Goal: Task Accomplishment & Management: Complete application form

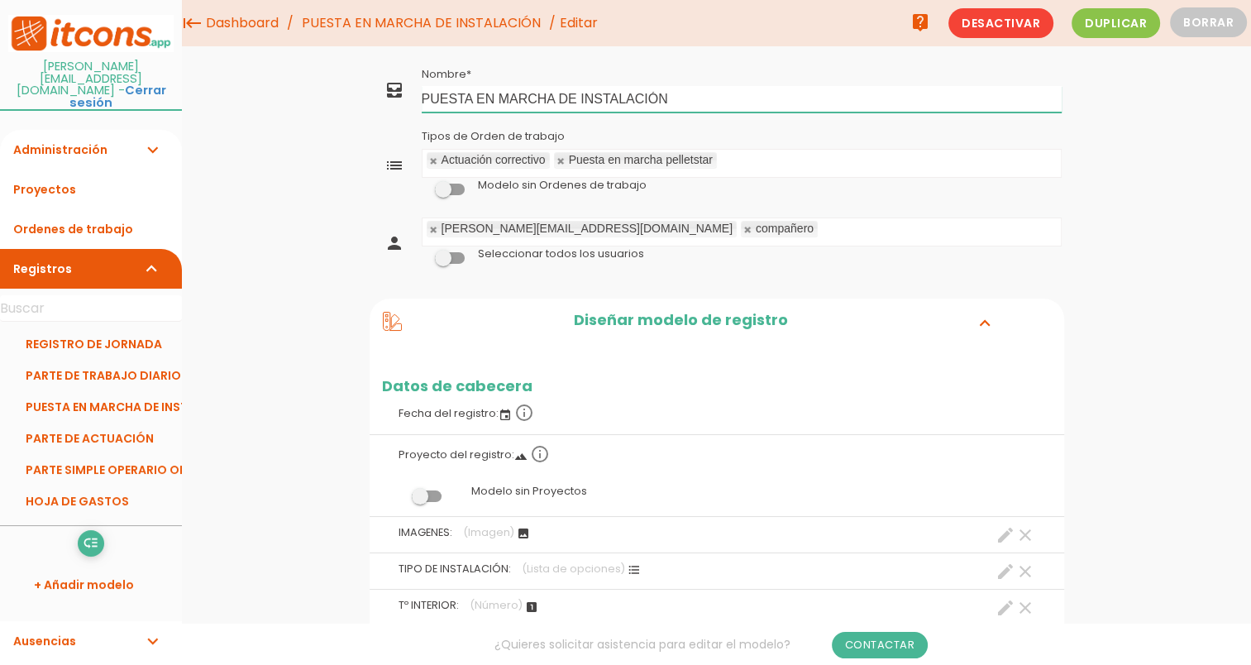
drag, startPoint x: 430, startPoint y: 95, endPoint x: 729, endPoint y: 93, distance: 298.5
click at [729, 93] on input "PUESTA EN MARCHA DE INSTALACIÓN" at bounding box center [742, 99] width 640 height 26
type input "PM PELLETSTAR"
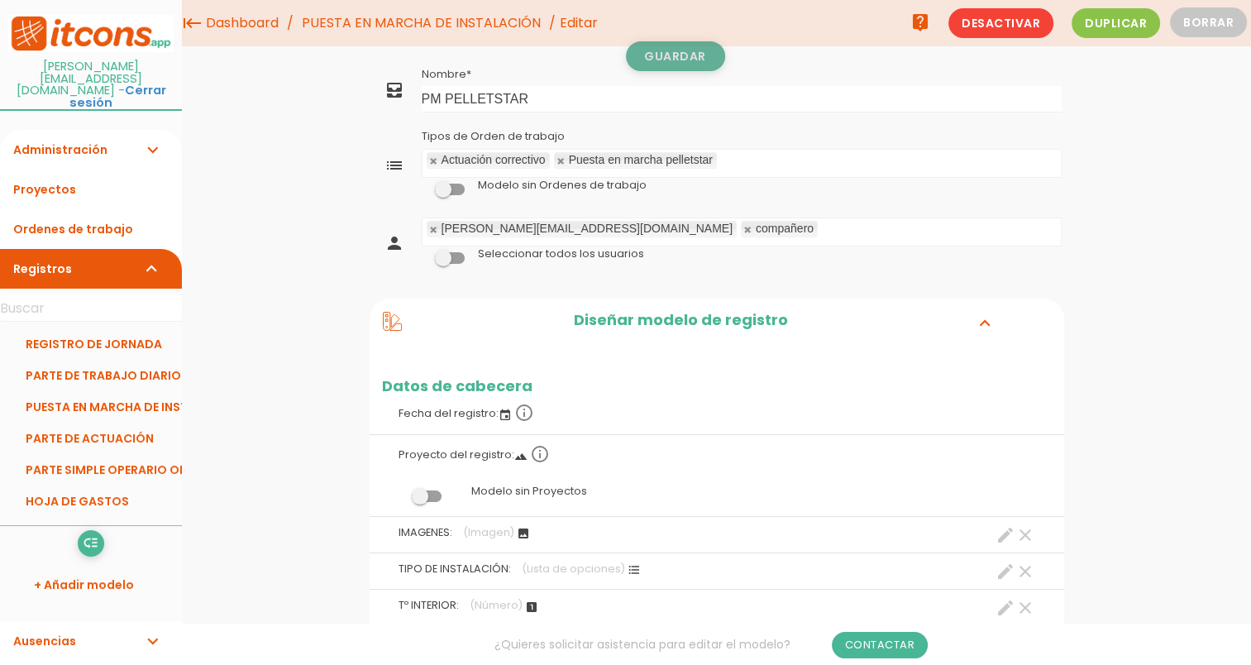
click at [681, 43] on link "Guardar" at bounding box center [675, 56] width 99 height 30
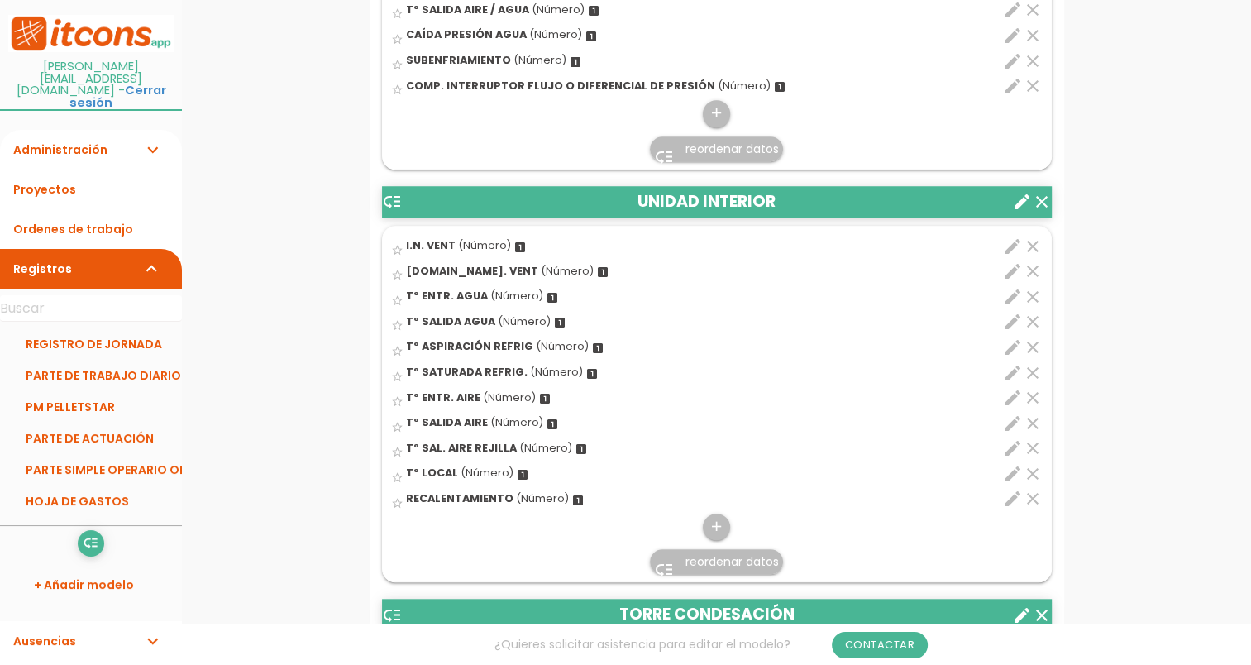
scroll to position [1406, 0]
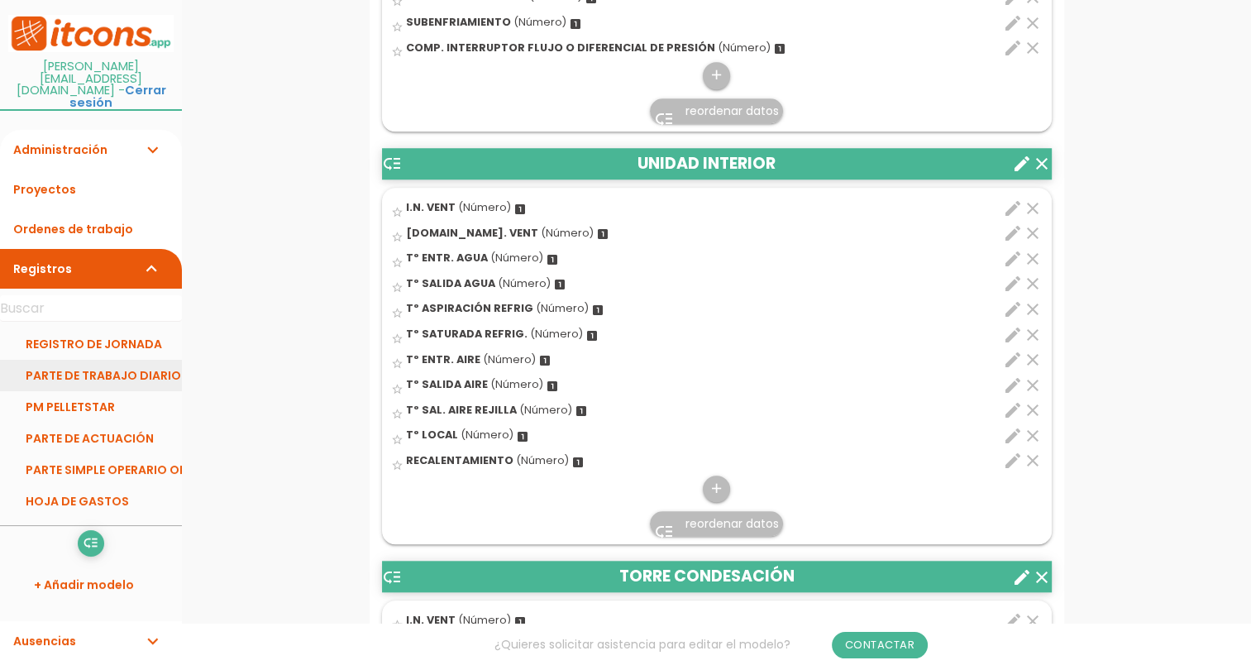
click at [97, 361] on link "PARTE DE TRABAJO DIARIO" at bounding box center [91, 375] width 182 height 31
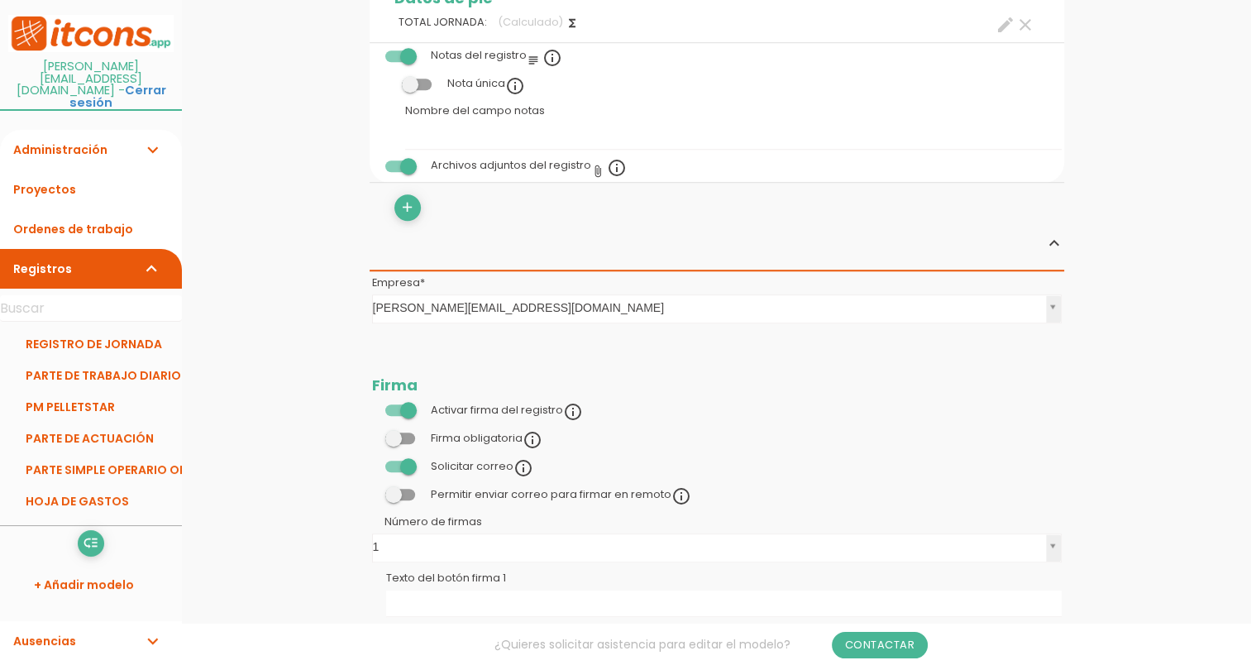
scroll to position [1323, 0]
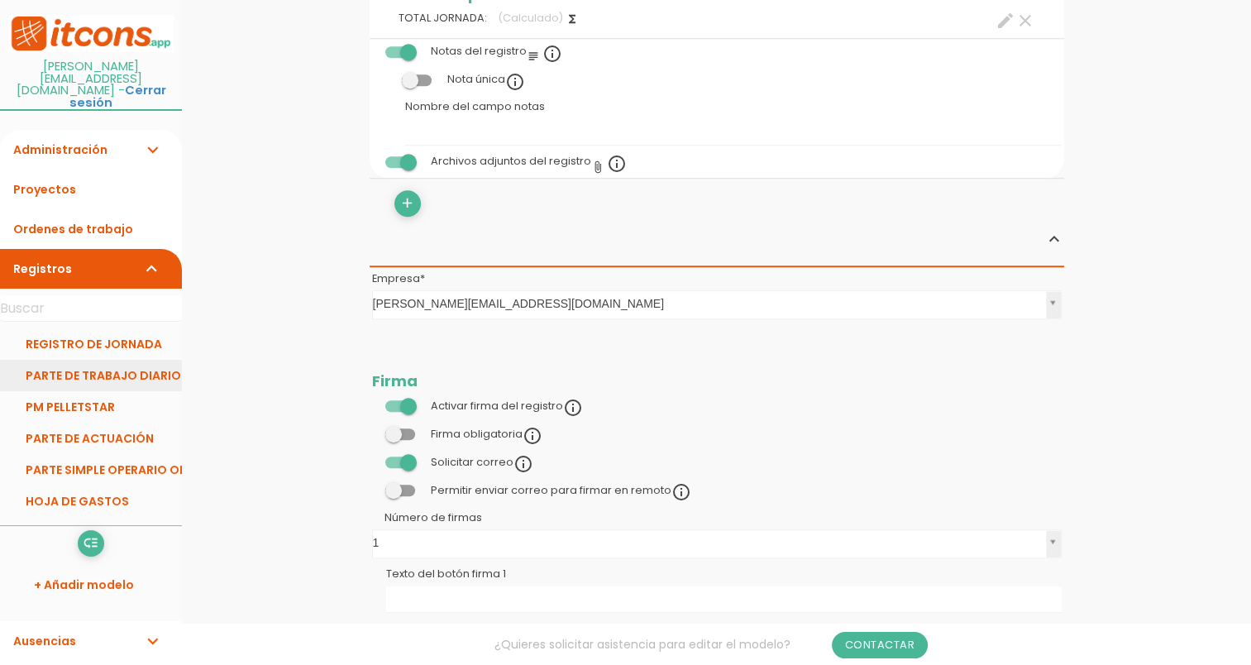
click at [130, 360] on link "PARTE DE TRABAJO DIARIO" at bounding box center [91, 375] width 182 height 31
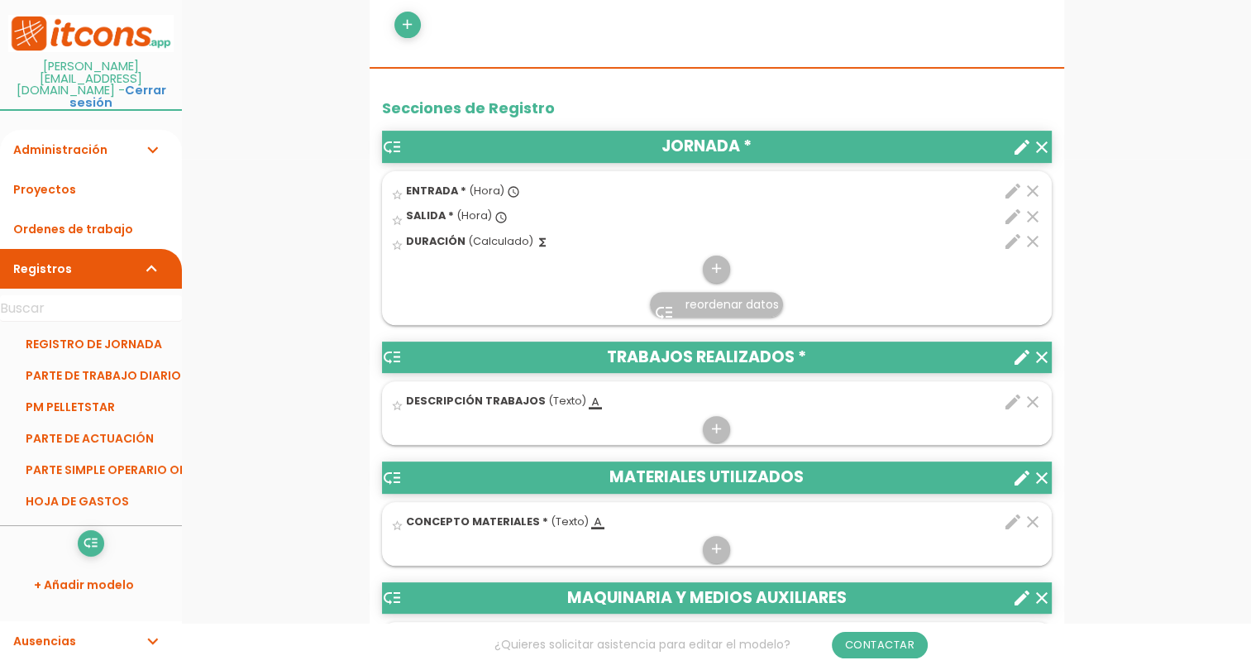
scroll to position [579, 0]
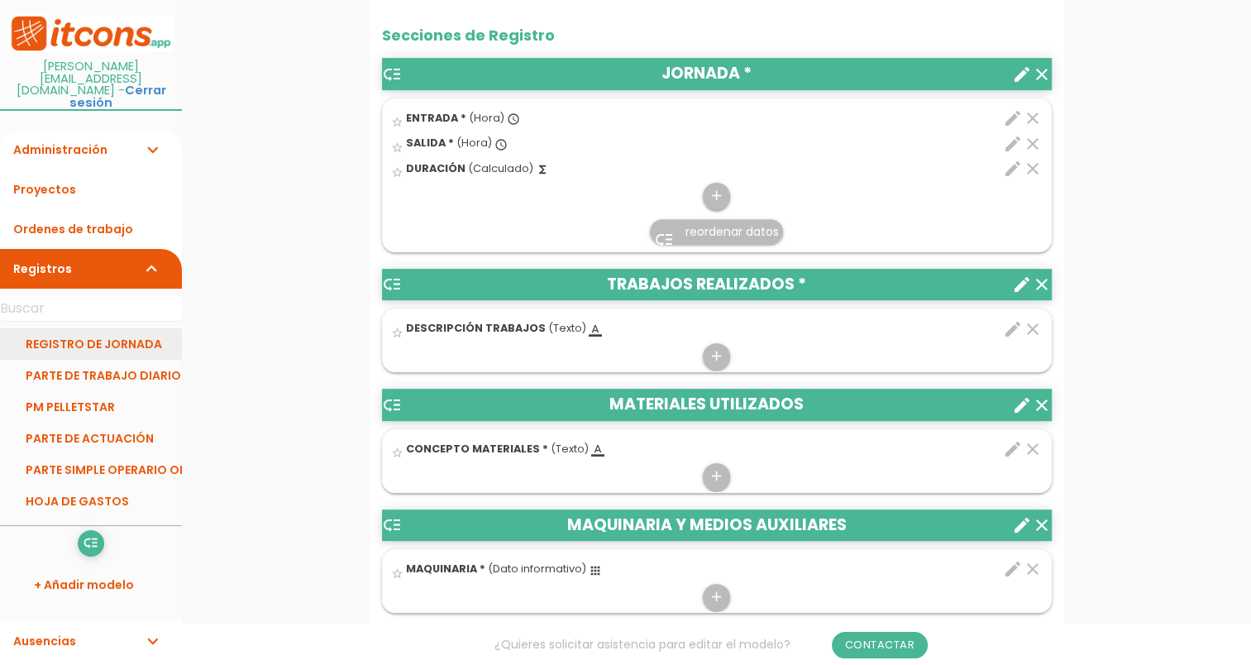
click at [88, 328] on link "REGISTRO DE JORNADA" at bounding box center [91, 343] width 182 height 31
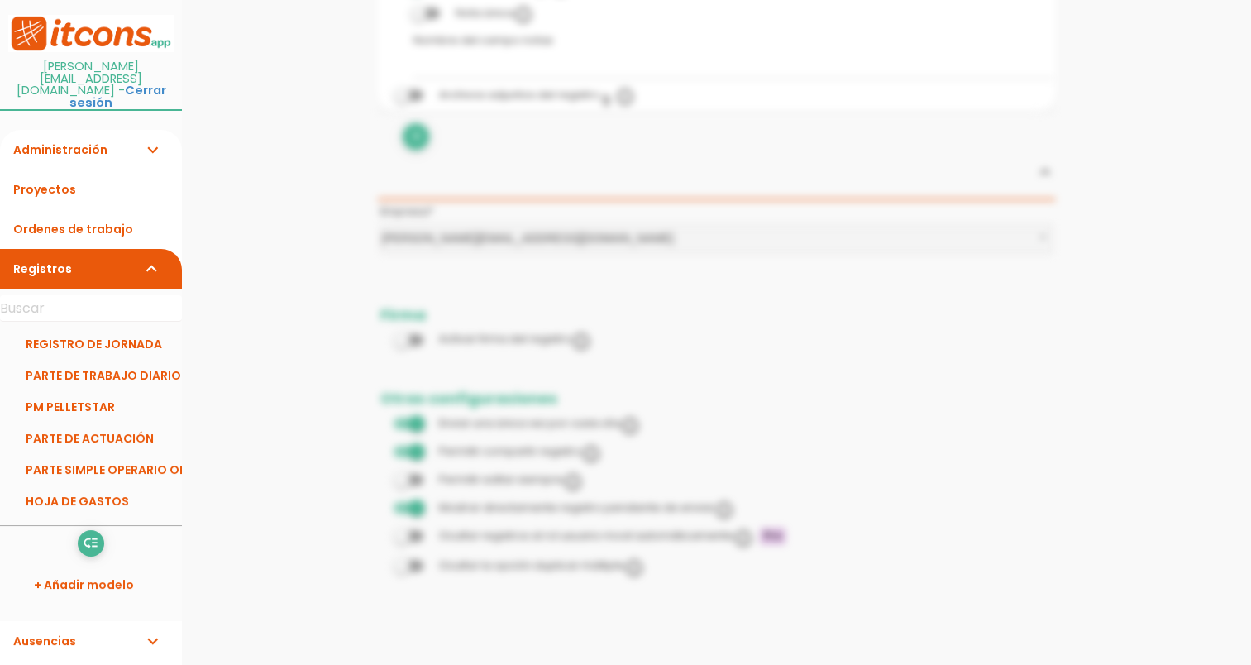
scroll to position [1056, 0]
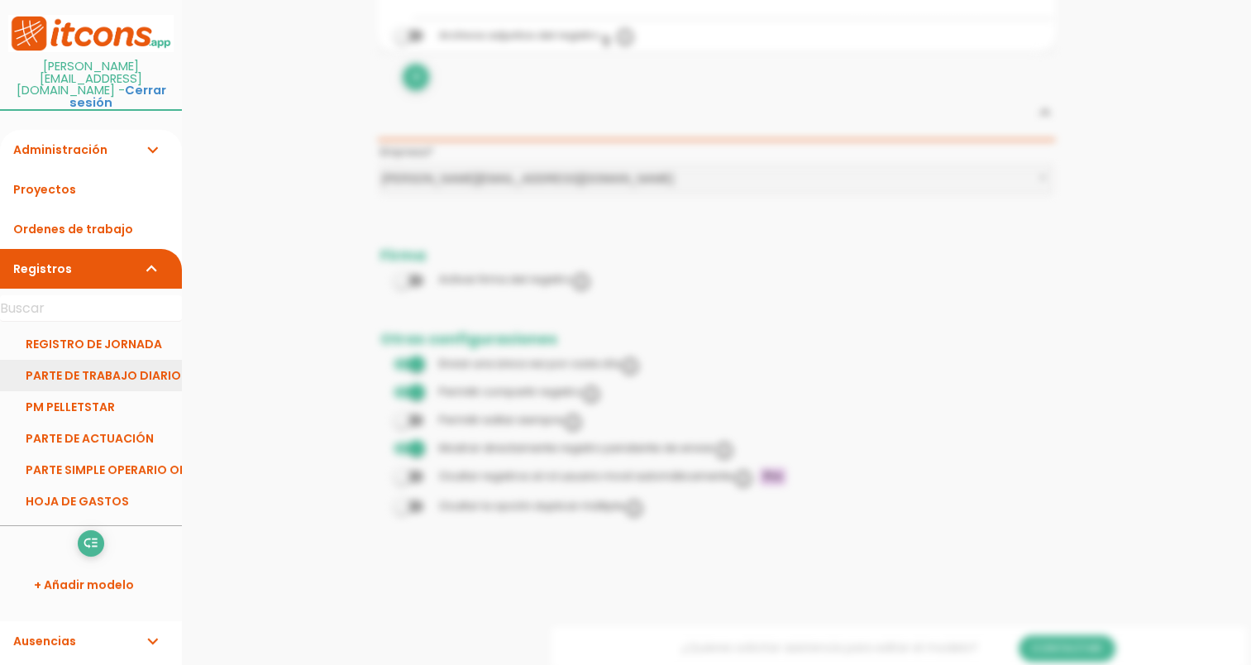
click at [122, 360] on link "PARTE DE TRABAJO DIARIO" at bounding box center [91, 375] width 182 height 31
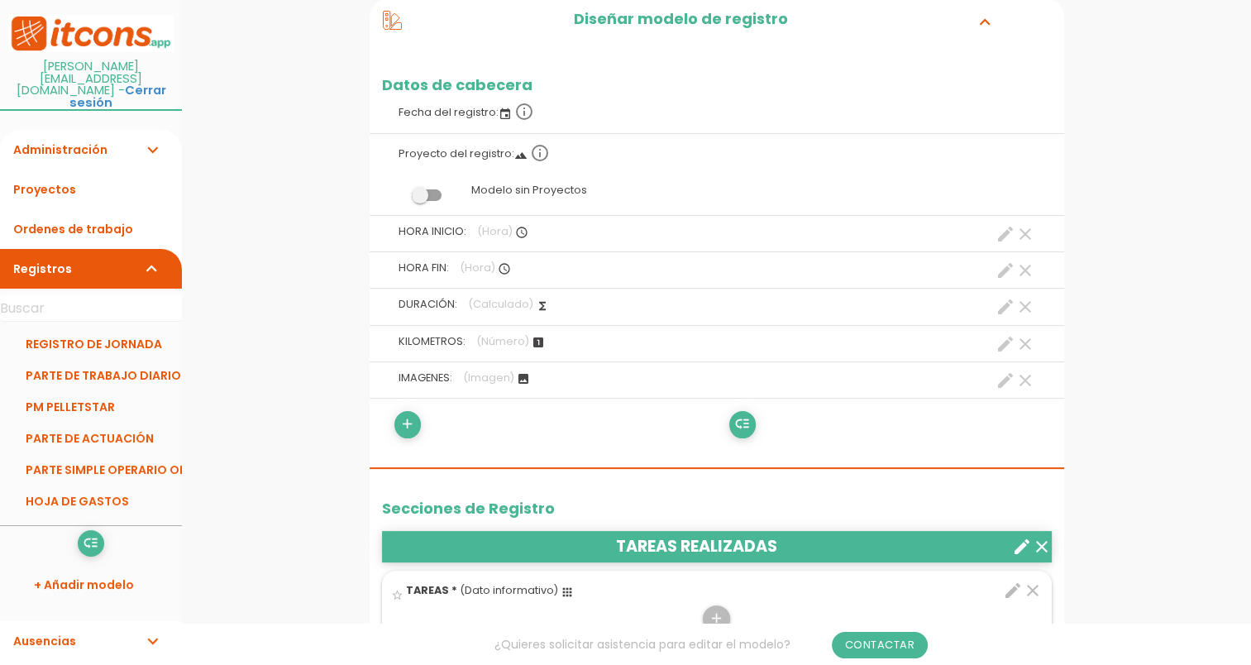
scroll to position [331, 0]
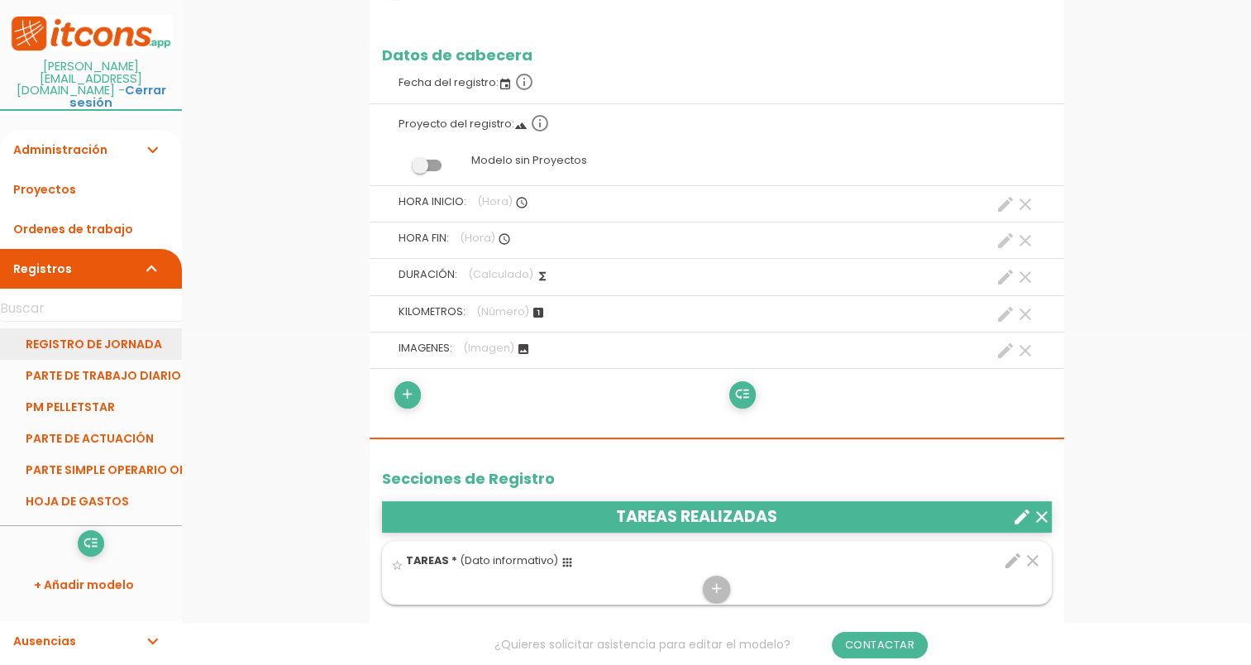
click at [143, 328] on link "REGISTRO DE JORNADA" at bounding box center [91, 343] width 182 height 31
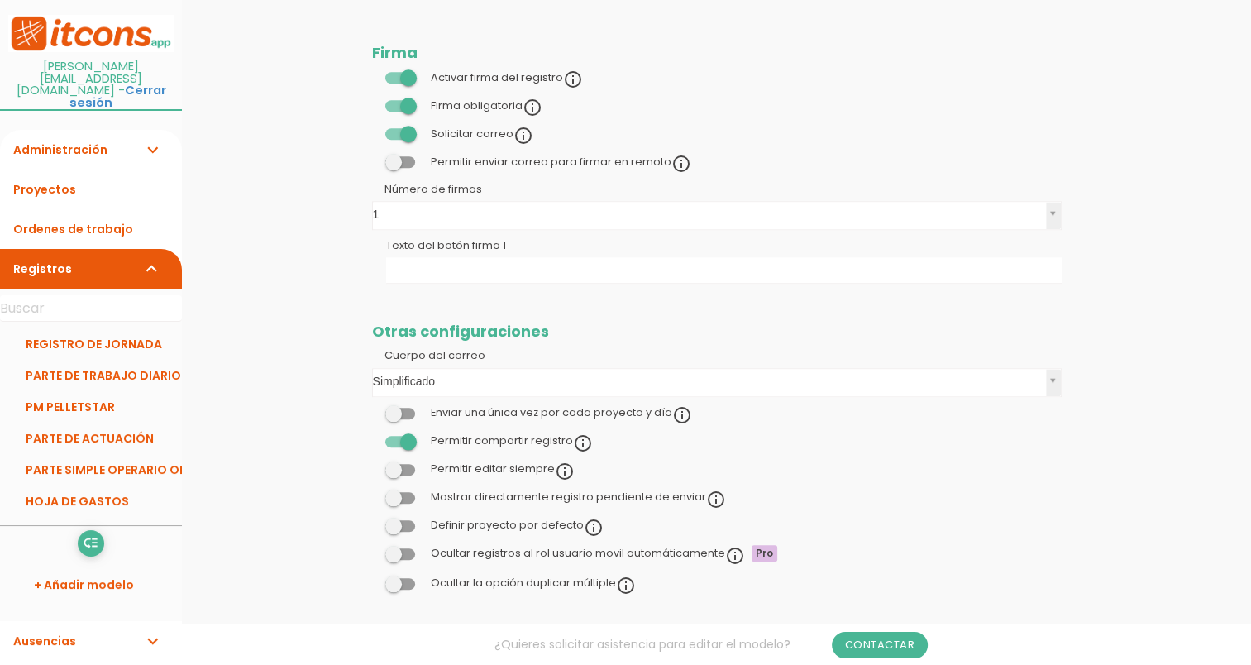
scroll to position [1655, 0]
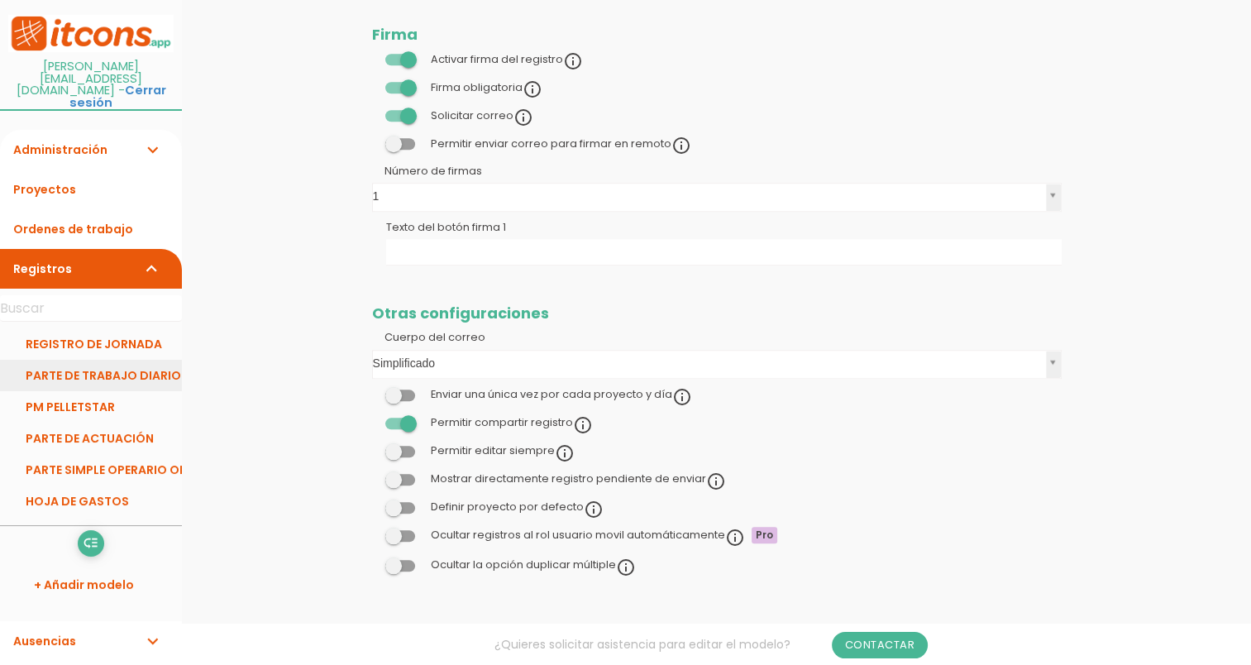
click at [101, 360] on link "PARTE DE TRABAJO DIARIO" at bounding box center [91, 375] width 182 height 31
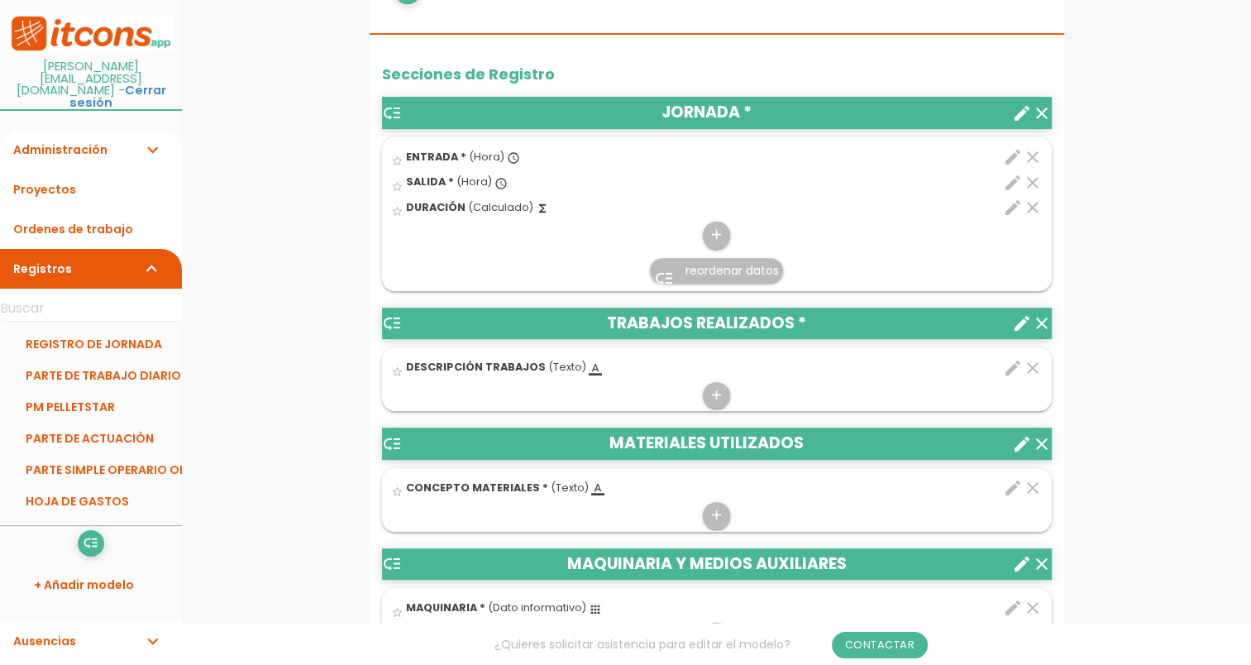
scroll to position [579, 0]
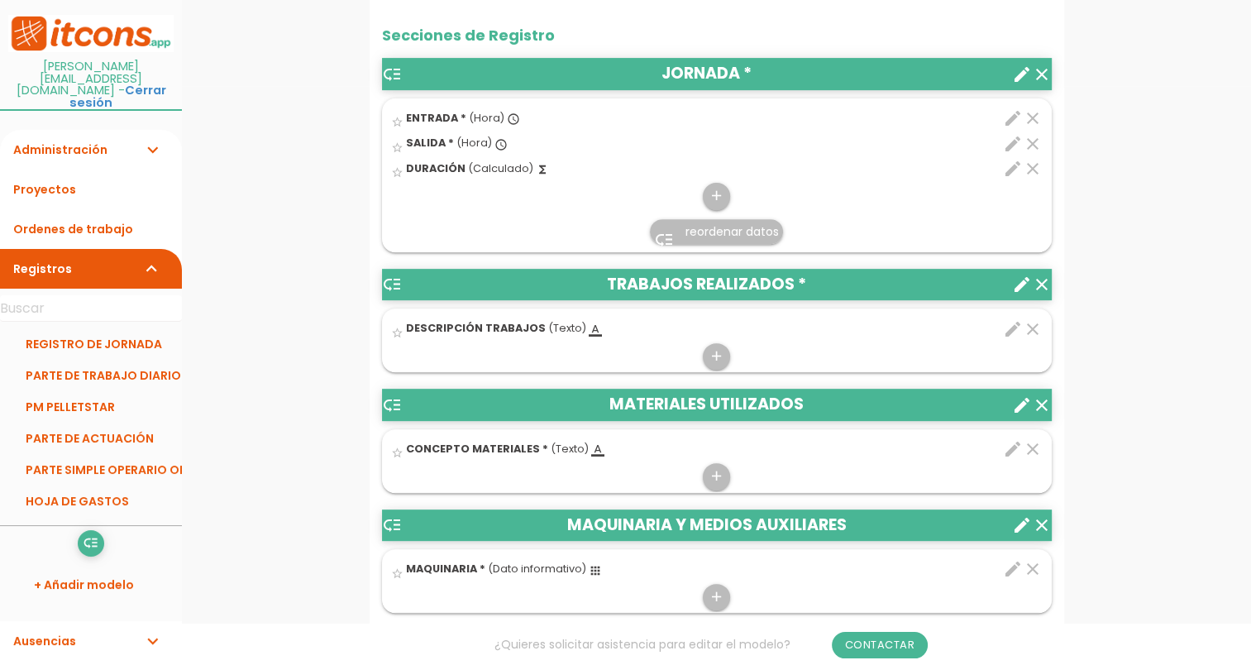
click at [1016, 117] on icon "edit" at bounding box center [1013, 118] width 20 height 20
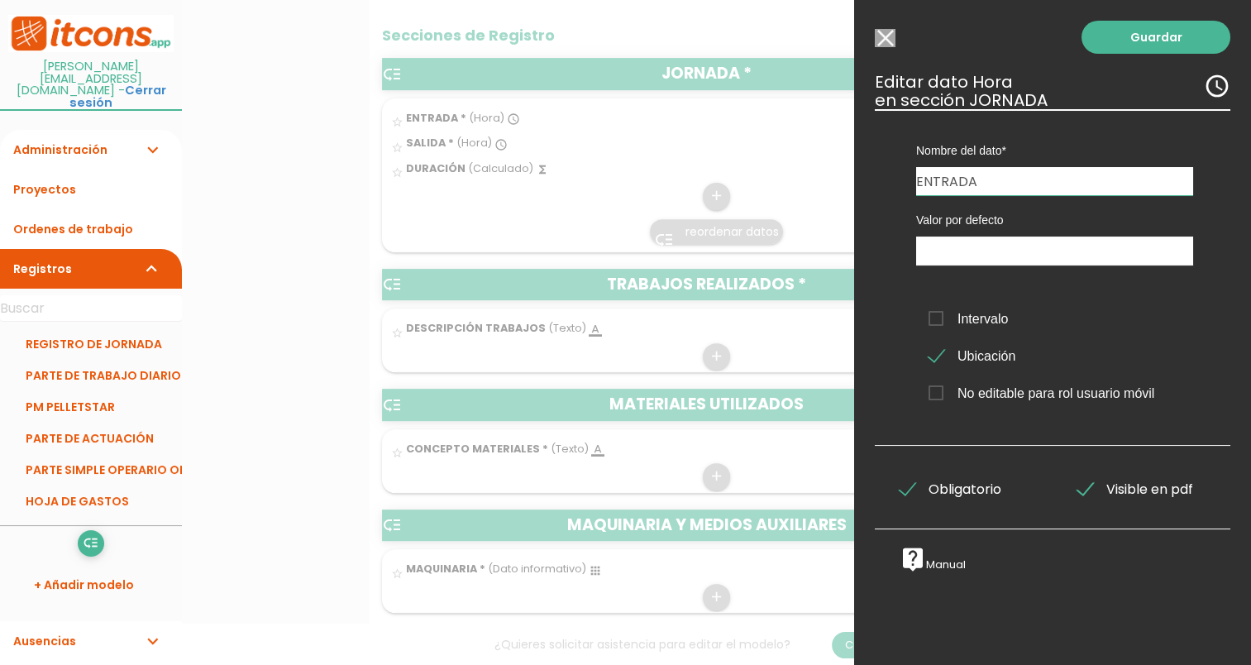
click at [133, 328] on li "REGISTRO DE JORNADA" at bounding box center [91, 343] width 182 height 31
click at [881, 42] on input "Modelo sin Ordenes de trabajo" at bounding box center [885, 38] width 21 height 18
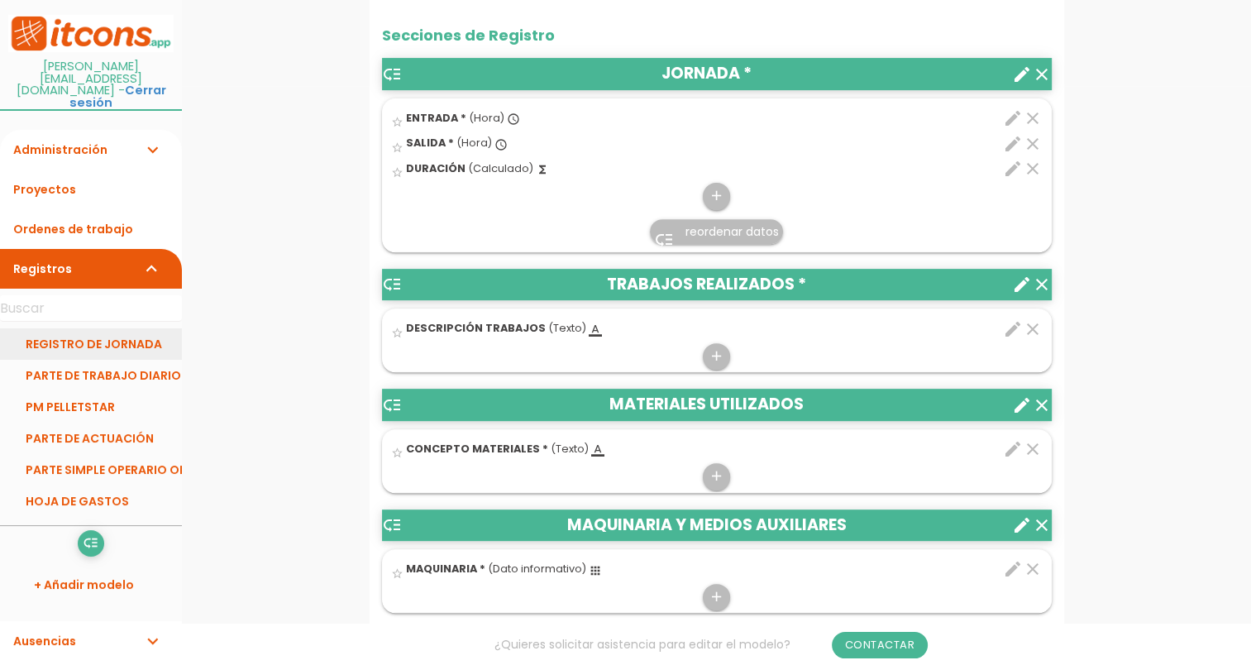
click at [137, 328] on link "REGISTRO DE JORNADA" at bounding box center [91, 343] width 182 height 31
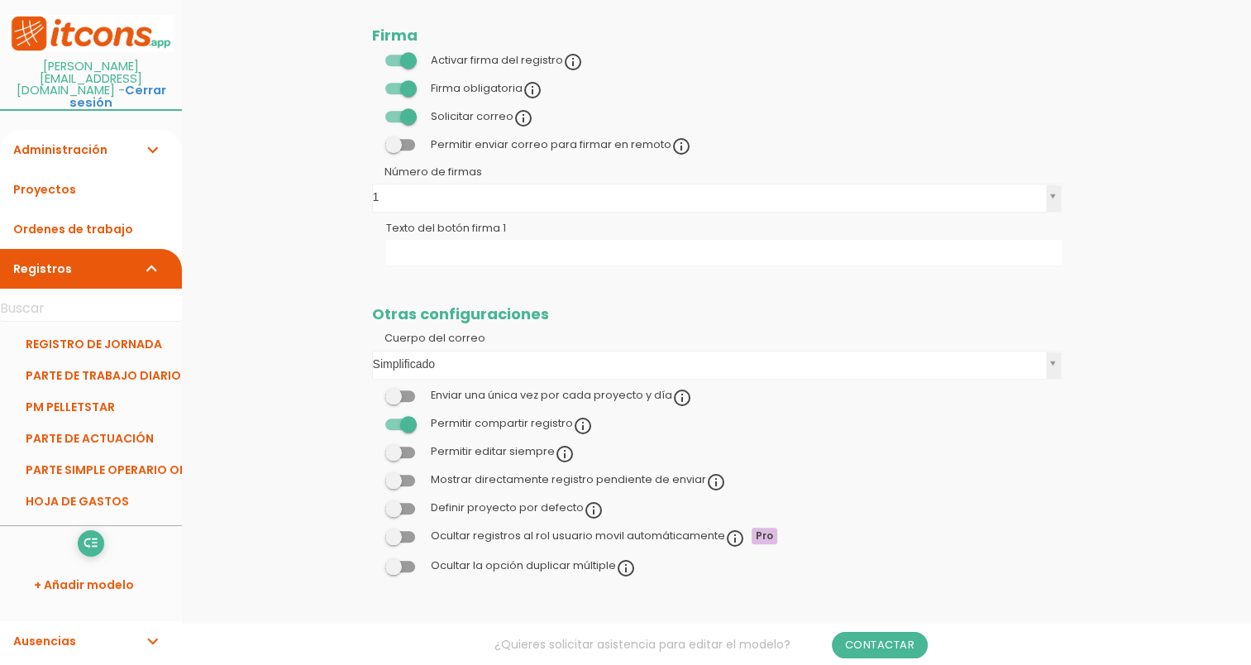
scroll to position [1655, 0]
click at [42, 171] on link "Proyectos" at bounding box center [91, 190] width 182 height 40
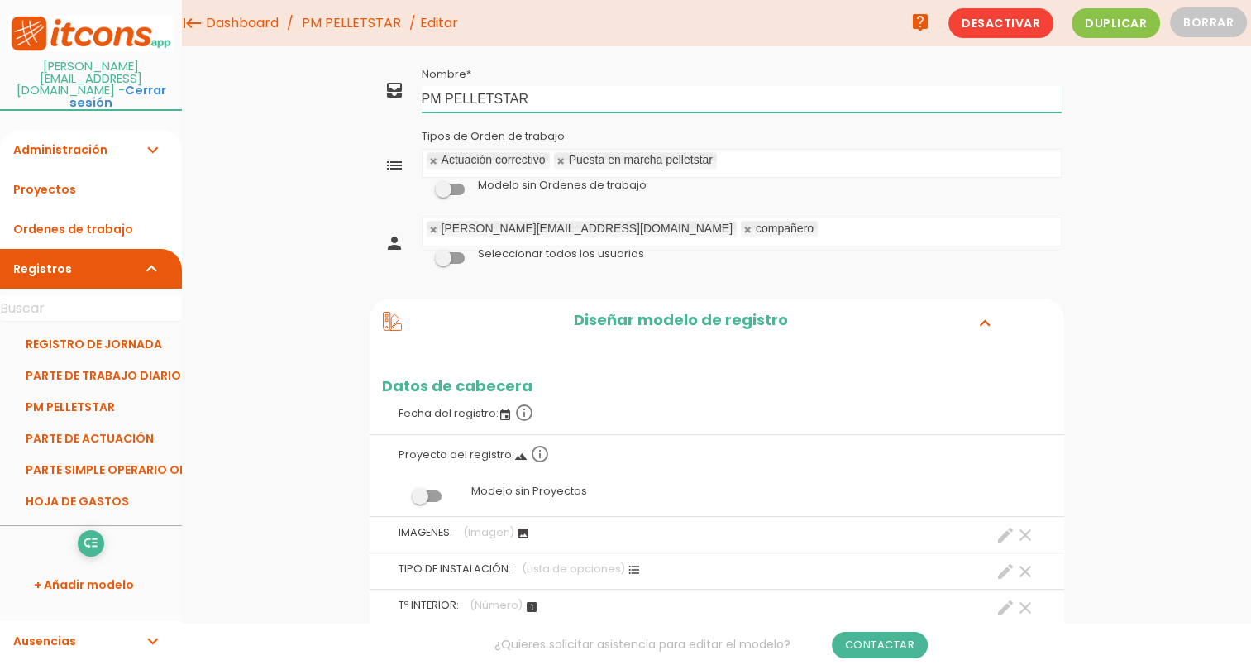
click at [423, 96] on input "PM PELLETSTAR" at bounding box center [742, 99] width 640 height 26
type input "FORMULARIO PM PELLETSTAR"
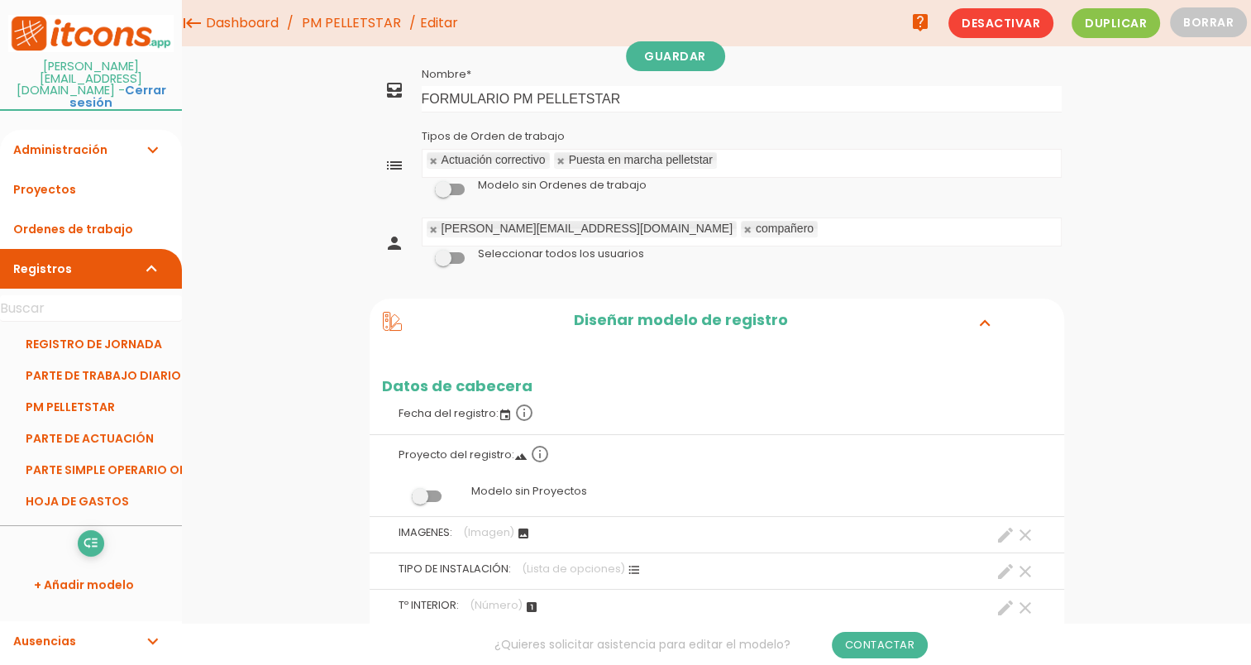
click at [122, 130] on link "Administración expand_more" at bounding box center [91, 150] width 182 height 40
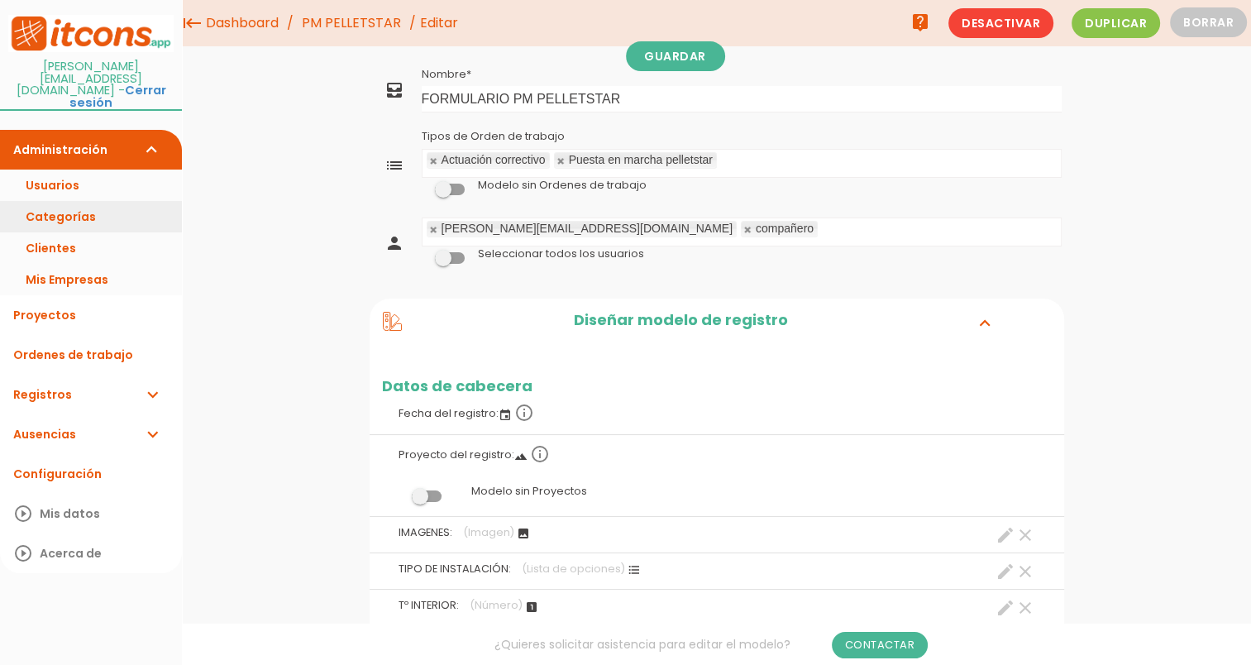
click at [132, 201] on link "Categorías" at bounding box center [91, 216] width 182 height 31
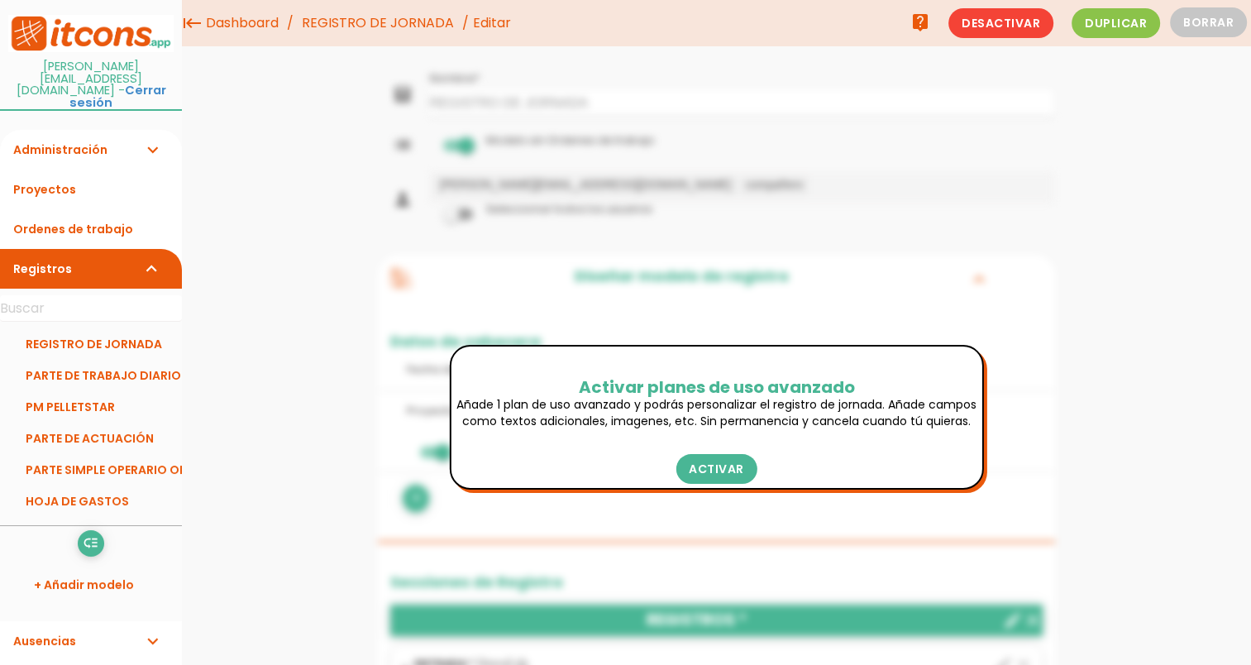
click at [340, 17] on link "REGISTRO DE JORNADA" at bounding box center [378, 23] width 160 height 46
